Goal: Information Seeking & Learning: Check status

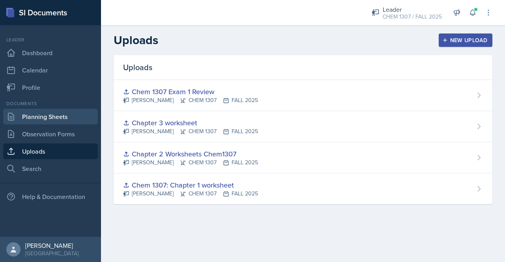
click at [58, 115] on link "Planning Sheets" at bounding box center [50, 117] width 95 height 16
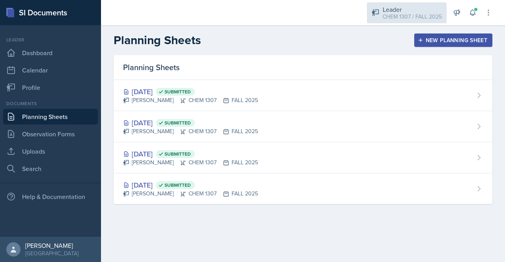
click at [399, 13] on div "CHEM 1307 / FALL 2025" at bounding box center [412, 17] width 59 height 8
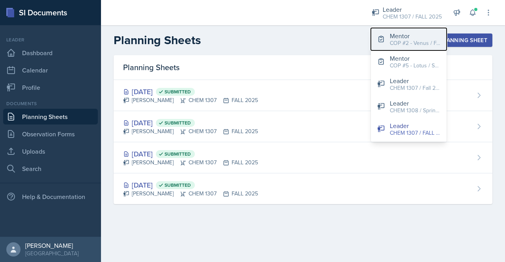
click at [416, 29] on button "Mentor COP #2 - Venus / FALL 2025" at bounding box center [409, 39] width 76 height 22
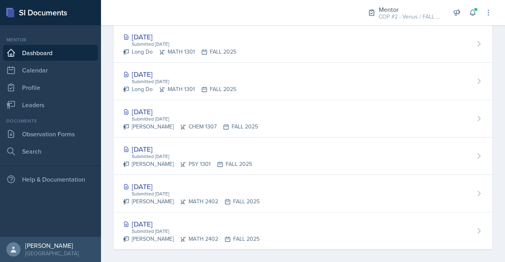
scroll to position [422, 0]
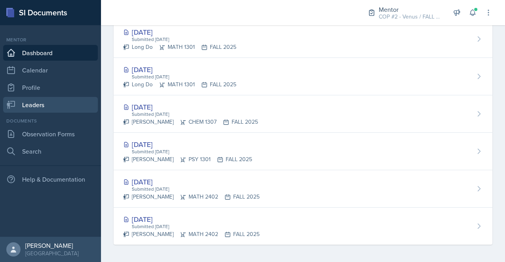
click at [50, 107] on link "Leaders" at bounding box center [50, 105] width 95 height 16
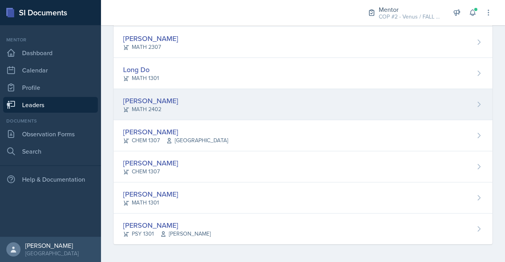
click at [151, 102] on div "[PERSON_NAME]" at bounding box center [150, 100] width 55 height 11
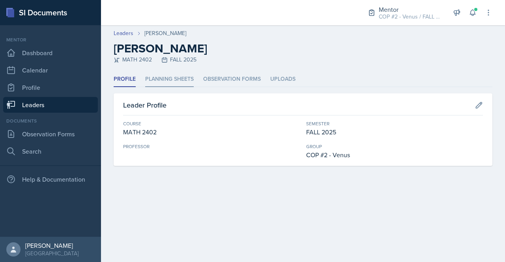
click at [175, 82] on li "Planning Sheets" at bounding box center [169, 79] width 49 height 15
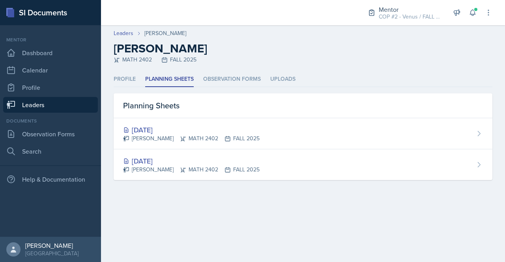
click at [273, 202] on main "Leaders [PERSON_NAME] [PERSON_NAME] MATH 2402 FALL 2025 Profile Planning Sheets…" at bounding box center [303, 143] width 404 height 237
click at [32, 103] on link "Leaders" at bounding box center [50, 105] width 95 height 16
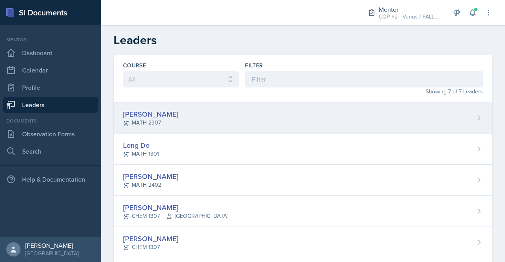
click at [154, 114] on div "[PERSON_NAME]" at bounding box center [150, 114] width 55 height 11
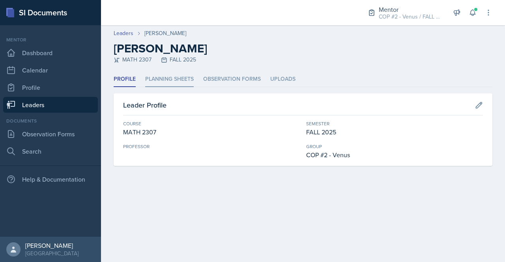
click at [168, 81] on li "Planning Sheets" at bounding box center [169, 79] width 49 height 15
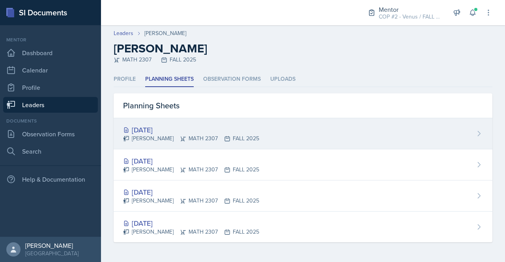
click at [165, 130] on div "[DATE]" at bounding box center [191, 130] width 136 height 11
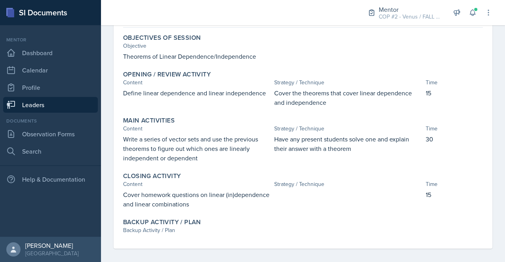
scroll to position [78, 0]
click at [42, 108] on link "Leaders" at bounding box center [50, 105] width 95 height 16
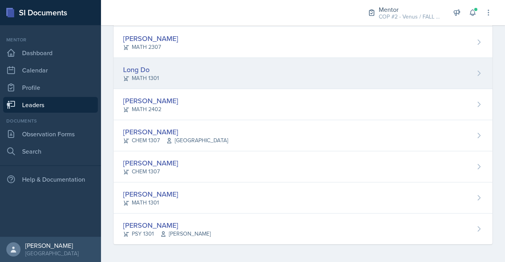
click at [147, 74] on div "MATH 1301" at bounding box center [141, 78] width 36 height 8
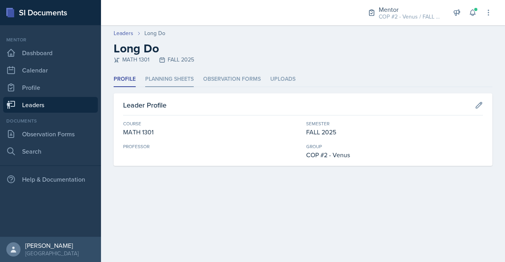
click at [175, 83] on li "Planning Sheets" at bounding box center [169, 79] width 49 height 15
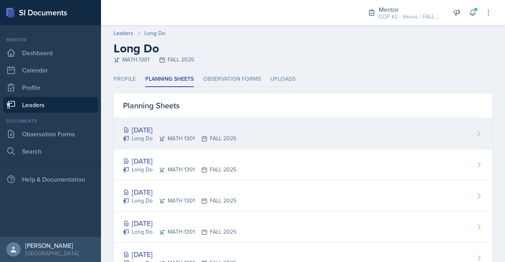
click at [163, 129] on div "[DATE]" at bounding box center [179, 130] width 113 height 11
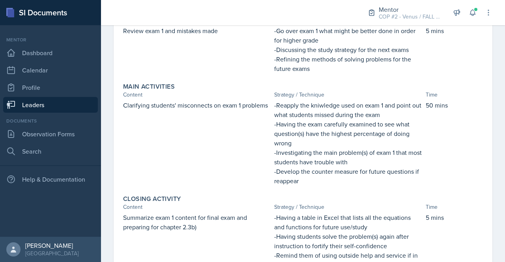
scroll to position [215, 0]
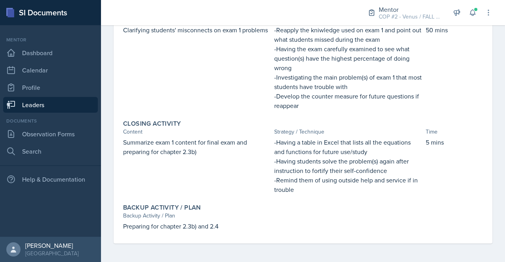
click at [29, 102] on link "Leaders" at bounding box center [50, 105] width 95 height 16
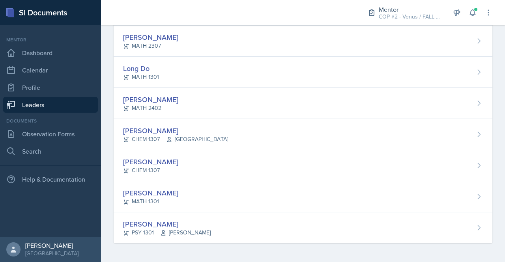
scroll to position [76, 0]
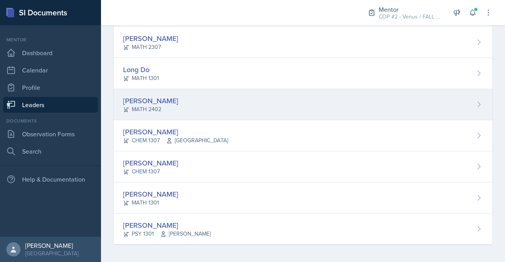
click at [137, 104] on div "[PERSON_NAME]" at bounding box center [150, 100] width 55 height 11
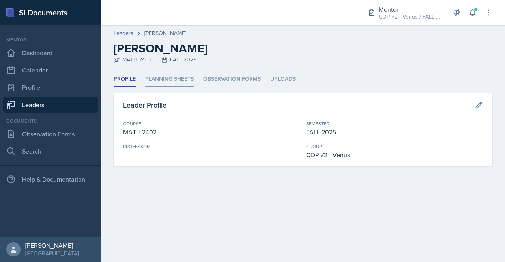
click at [182, 78] on li "Planning Sheets" at bounding box center [169, 79] width 49 height 15
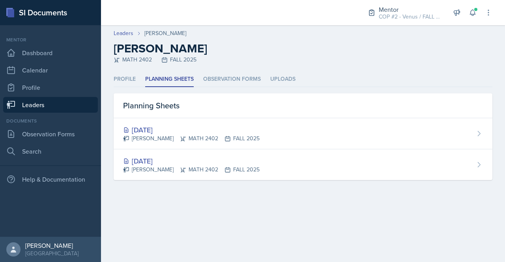
click at [34, 109] on link "Leaders" at bounding box center [50, 105] width 95 height 16
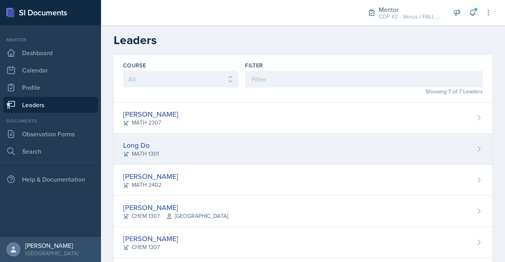
scroll to position [34, 0]
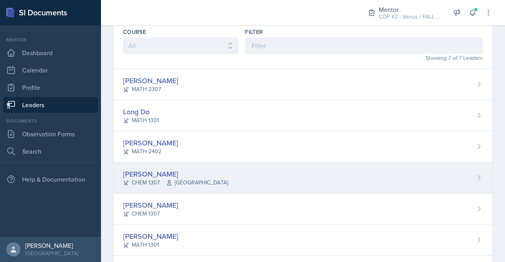
click at [142, 174] on div "[PERSON_NAME]" at bounding box center [175, 174] width 105 height 11
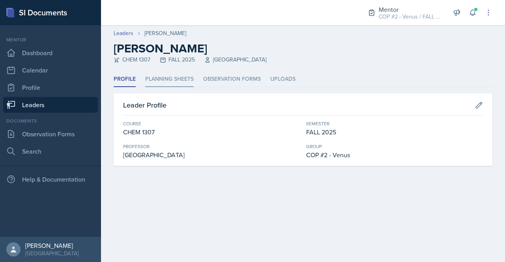
click at [170, 82] on li "Planning Sheets" at bounding box center [169, 79] width 49 height 15
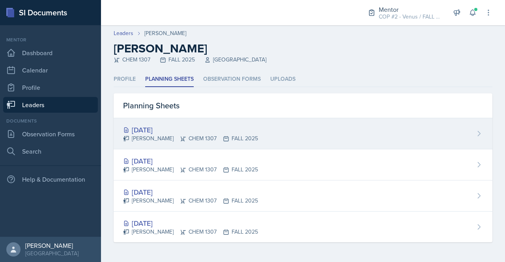
click at [150, 125] on div "[DATE]" at bounding box center [190, 130] width 135 height 11
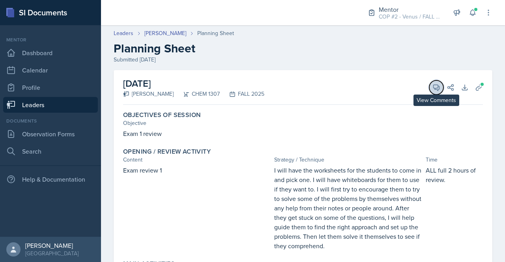
click at [437, 85] on span at bounding box center [439, 85] width 4 height 4
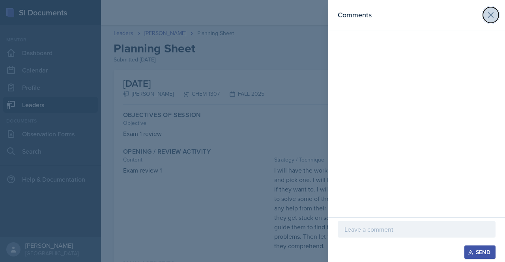
click at [486, 18] on button at bounding box center [491, 15] width 16 height 16
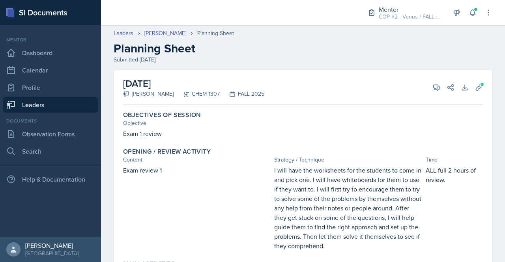
click at [45, 109] on link "Leaders" at bounding box center [50, 105] width 95 height 16
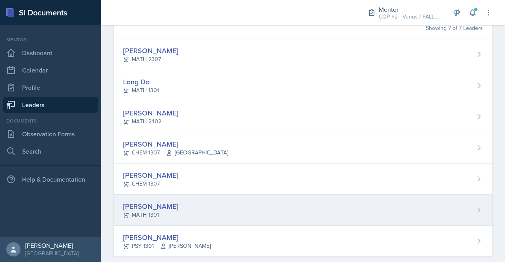
scroll to position [76, 0]
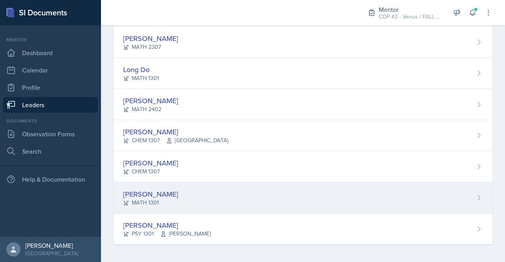
click at [157, 197] on div "[PERSON_NAME]" at bounding box center [150, 194] width 55 height 11
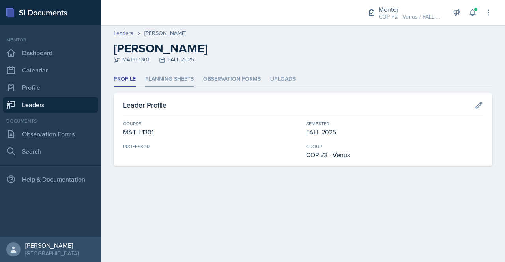
click at [157, 86] on li "Planning Sheets" at bounding box center [169, 79] width 49 height 15
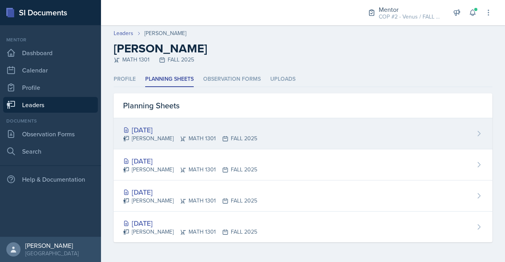
click at [156, 132] on div "[DATE]" at bounding box center [190, 130] width 134 height 11
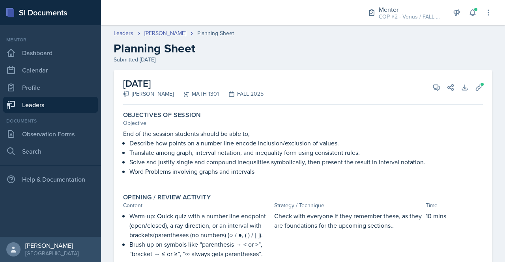
scroll to position [231, 0]
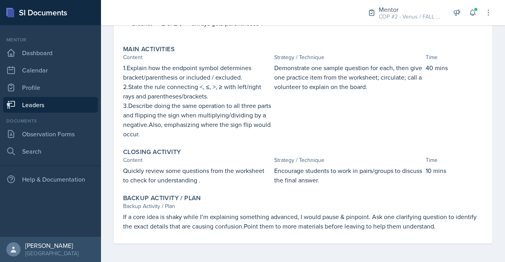
click at [43, 105] on link "Leaders" at bounding box center [50, 105] width 95 height 16
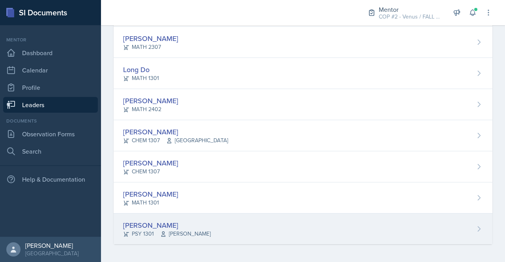
click at [141, 230] on div "PSY 1301 [PERSON_NAME]" at bounding box center [167, 234] width 88 height 8
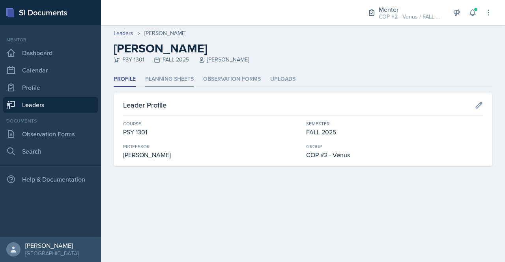
click at [170, 81] on li "Planning Sheets" at bounding box center [169, 79] width 49 height 15
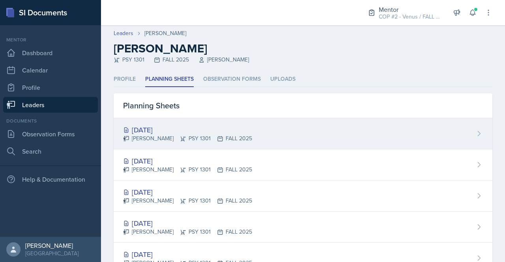
click at [159, 133] on div "[DATE]" at bounding box center [187, 130] width 129 height 11
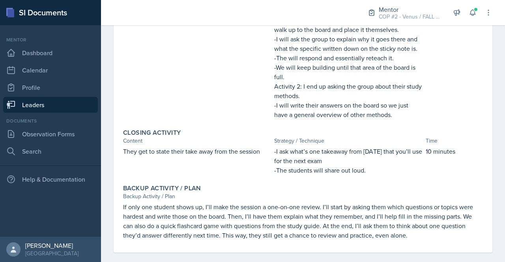
scroll to position [308, 0]
